Goal: Information Seeking & Learning: Learn about a topic

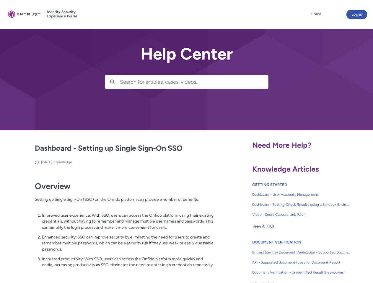
click at [112, 82] on lightning-primitive-icon "button" at bounding box center [112, 81] width 5 height 4
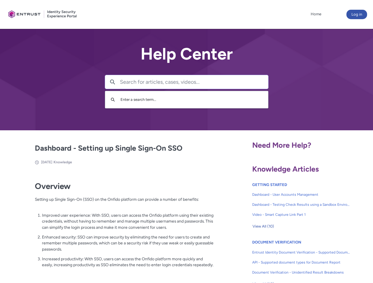
click at [113, 226] on p "Improved user experience: With SSO, users can access the Onfido platform using …" at bounding box center [128, 221] width 172 height 18
click at [263, 227] on span "View All (10)" at bounding box center [263, 226] width 22 height 9
click at [285, 258] on link "API - Supported document types for Document Report" at bounding box center [301, 263] width 98 height 10
